Goal: Information Seeking & Learning: Find specific fact

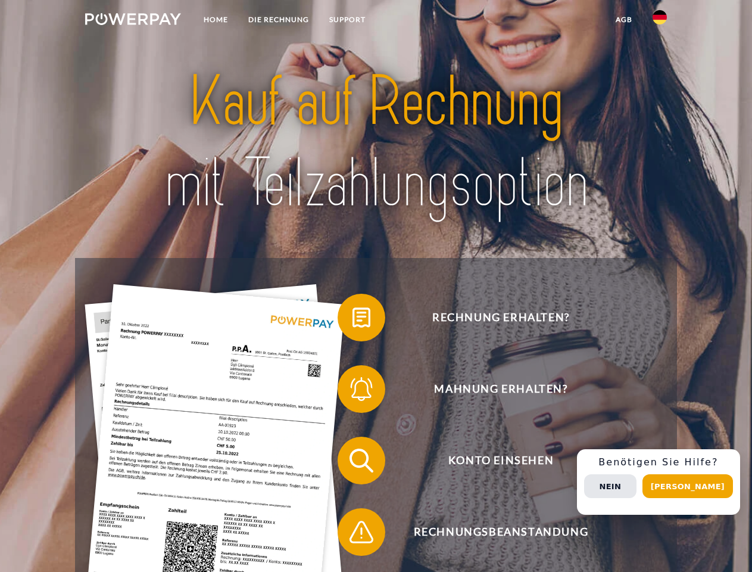
click at [133, 21] on img at bounding box center [133, 19] width 96 height 12
click at [660, 21] on img at bounding box center [660, 17] width 14 height 14
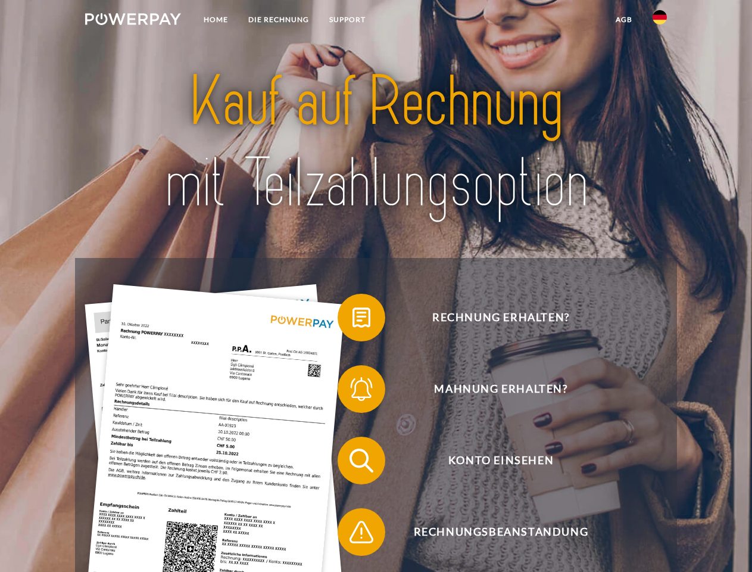
click at [624, 20] on link "agb" at bounding box center [624, 19] width 37 height 21
click at [353, 320] on span at bounding box center [344, 318] width 60 height 60
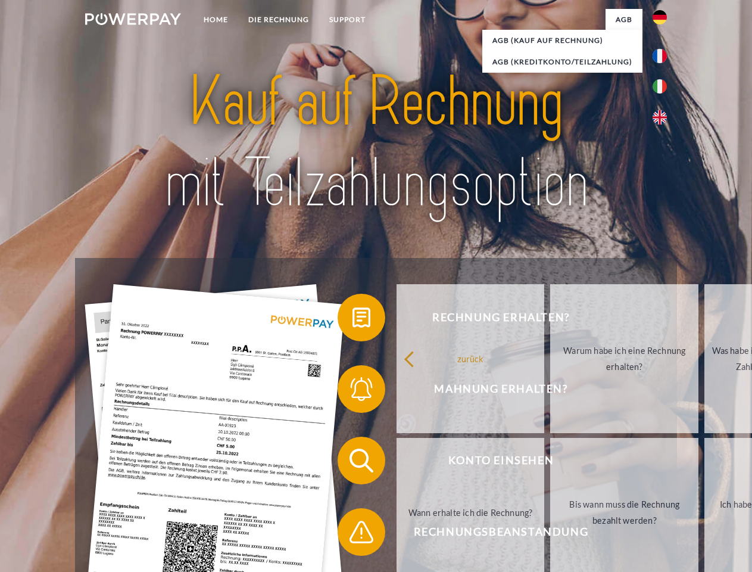
click at [353, 391] on div "Rechnung erhalten? Mahnung erhalten? Konto einsehen" at bounding box center [376, 496] width 602 height 477
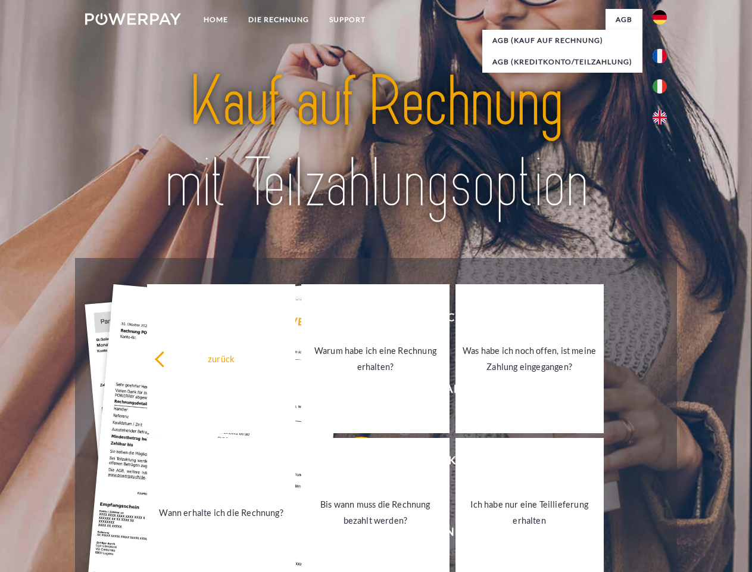
click at [353, 463] on link "Bis wann muss die Rechnung bezahlt werden?" at bounding box center [375, 512] width 148 height 149
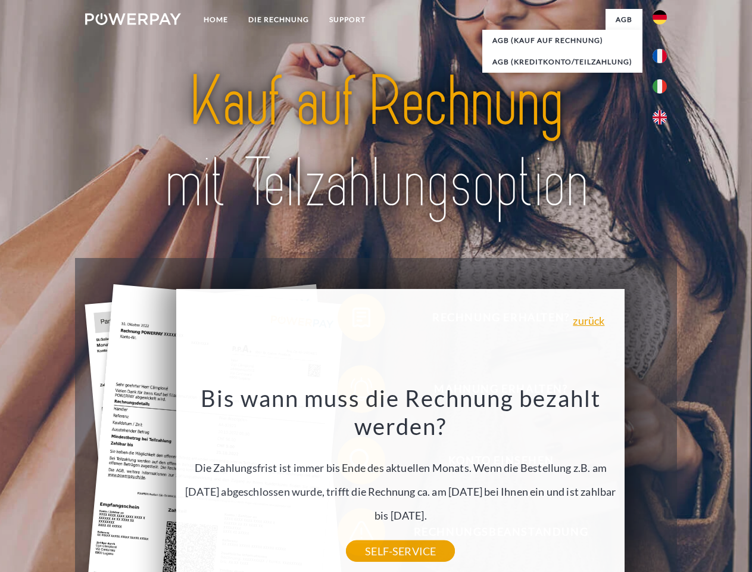
click at [353, 534] on div "Bis wann muss die Rechnung bezahlt werden? Die Zahlungsfrist ist immer bis Ende…" at bounding box center [400, 467] width 435 height 167
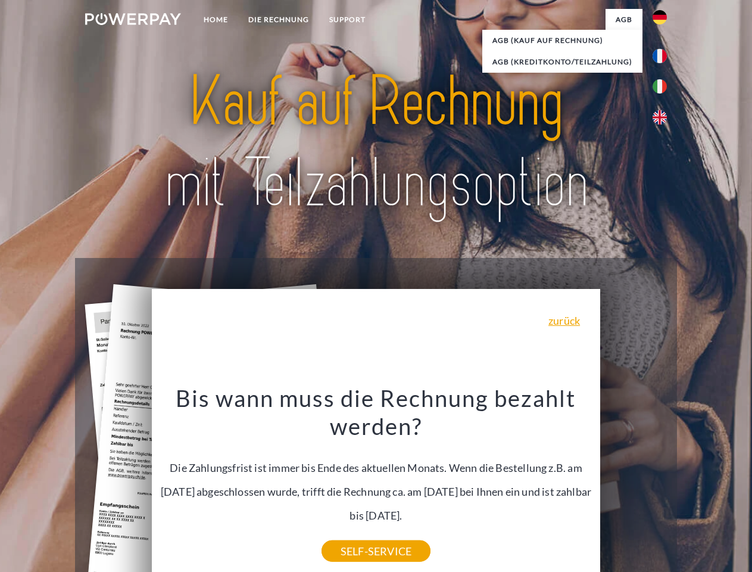
click at [663, 482] on div "Rechnung erhalten? Mahnung erhalten? Konto einsehen" at bounding box center [376, 496] width 602 height 477
click at [634, 484] on span "Konto einsehen" at bounding box center [501, 461] width 292 height 48
click at [692, 486] on header "Home DIE RECHNUNG SUPPORT" at bounding box center [376, 411] width 752 height 823
